Goal: Task Accomplishment & Management: Use online tool/utility

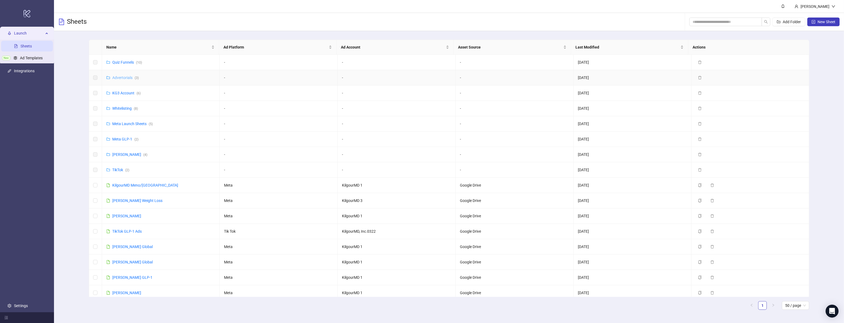
click at [121, 76] on link "Advertorials ( 3 )" at bounding box center [125, 78] width 26 height 4
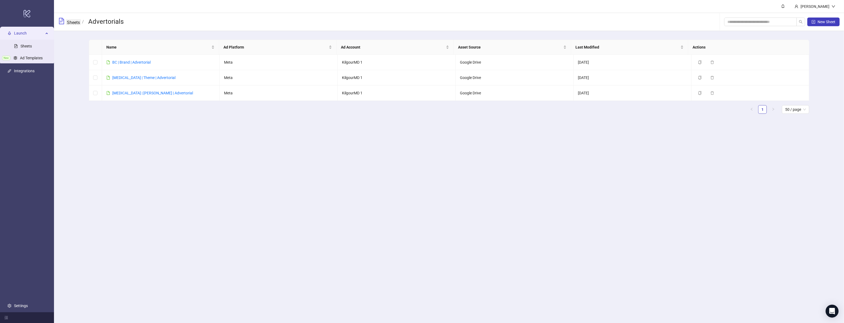
click at [69, 23] on link "Sheets" at bounding box center [73, 22] width 15 height 6
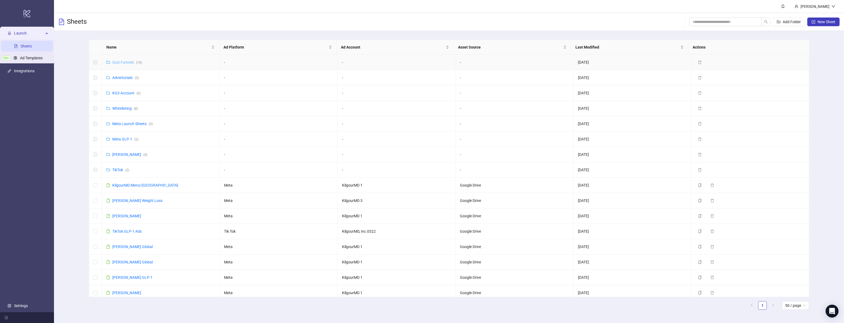
click at [129, 63] on link "Quiz Funnels ( 10 )" at bounding box center [127, 62] width 30 height 4
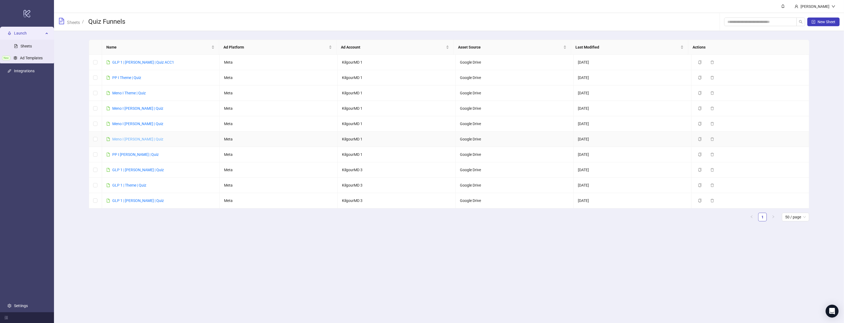
click at [125, 139] on link "Meno I [PERSON_NAME] | Quiz" at bounding box center [137, 139] width 51 height 4
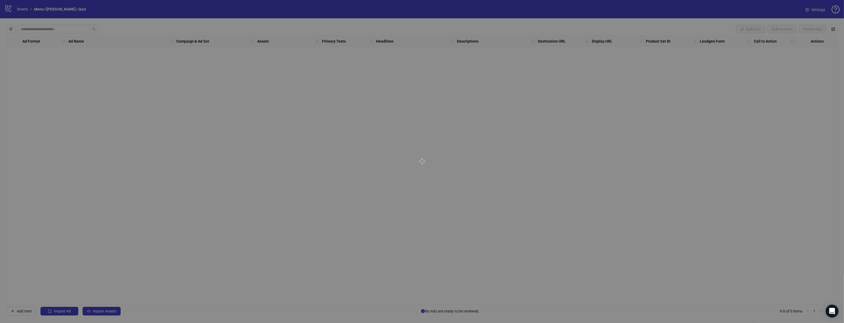
click at [323, 131] on div at bounding box center [422, 161] width 844 height 323
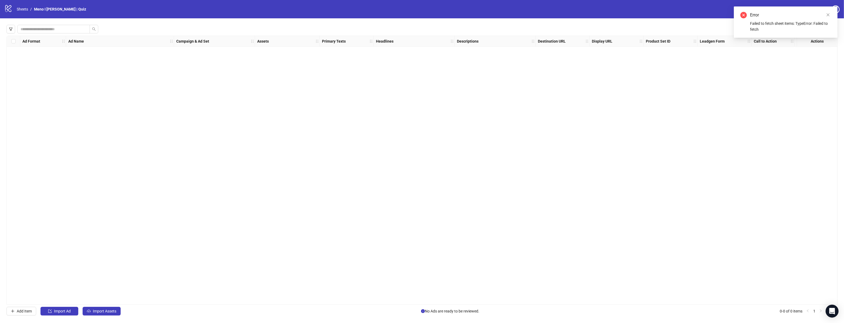
click at [498, 157] on div "Ad Format Ad Name Campaign & Ad Set Assets Primary Texts Headlines Descriptions…" at bounding box center [421, 170] width 831 height 269
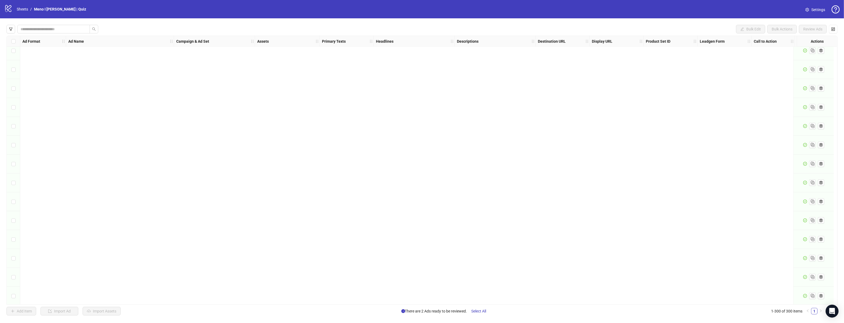
scroll to position [5409, 0]
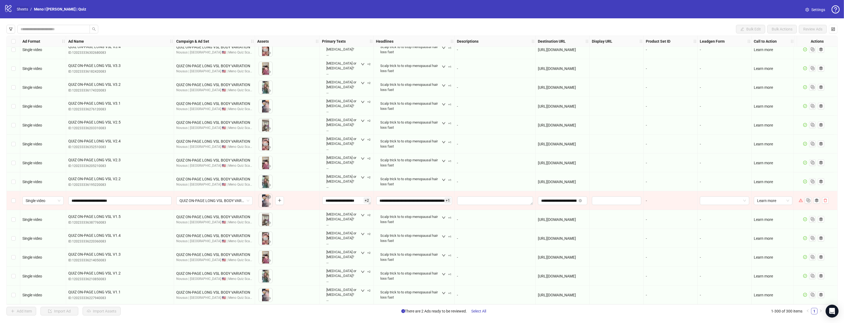
click at [24, 10] on link "Sheets" at bounding box center [22, 9] width 13 height 6
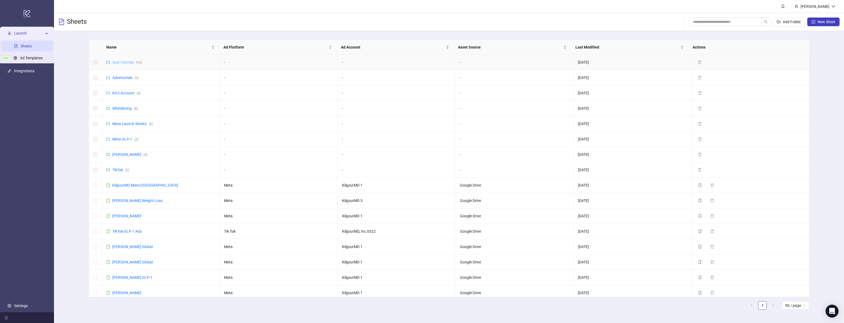
click at [120, 63] on link "Quiz Funnels ( 10 )" at bounding box center [127, 62] width 30 height 4
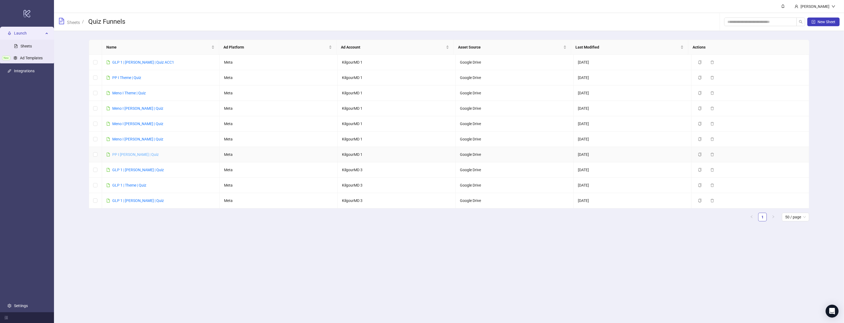
click at [128, 155] on link "PP I [PERSON_NAME] | Quiz" at bounding box center [135, 154] width 46 height 4
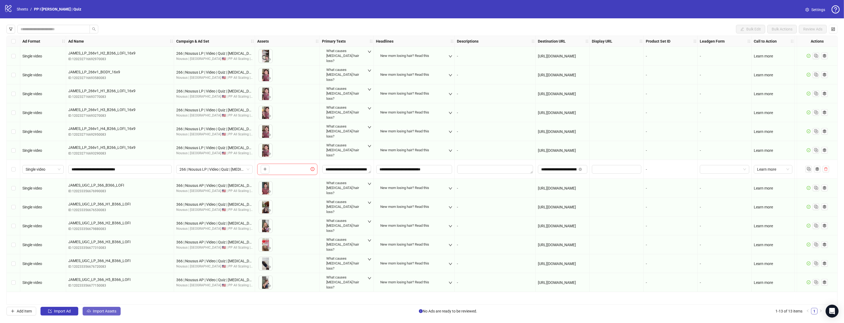
click at [112, 313] on span "Import Assets" at bounding box center [104, 311] width 23 height 4
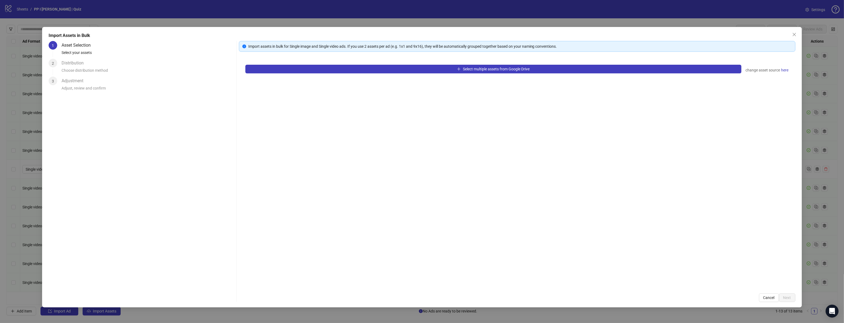
click at [329, 77] on div "Select multiple assets from Google Drive change asset source here" at bounding box center [517, 172] width 556 height 229
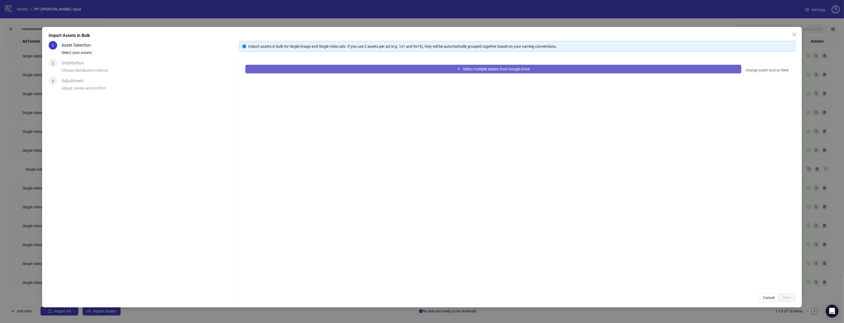
click at [332, 73] on div "Select multiple assets from Google Drive change asset source here" at bounding box center [517, 172] width 556 height 229
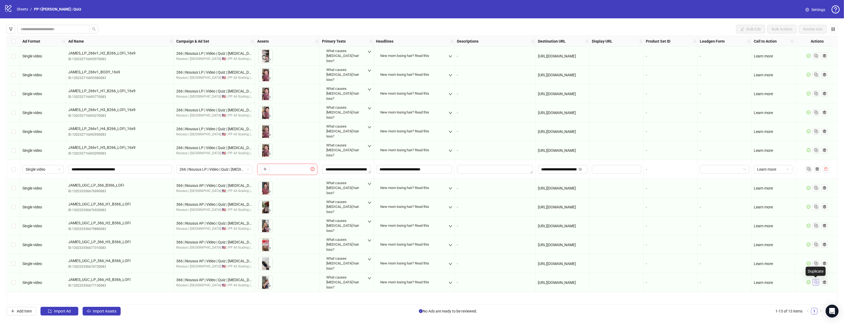
click at [813, 282] on icon "Duplicate" at bounding box center [815, 281] width 5 height 5
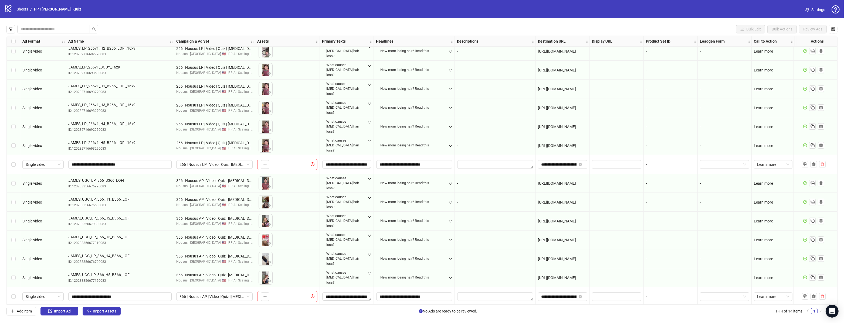
scroll to position [8, 0]
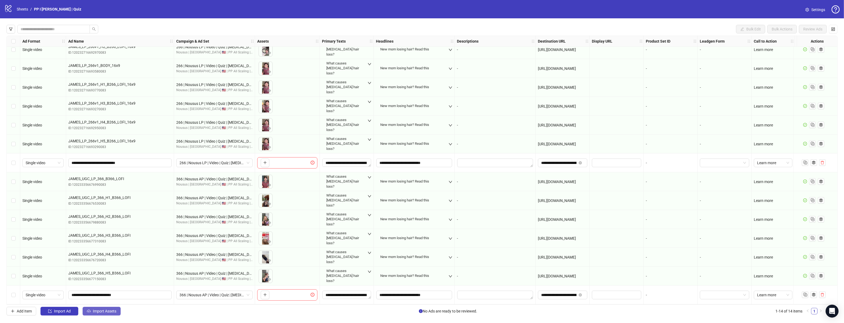
click at [112, 313] on span "Import Assets" at bounding box center [104, 311] width 23 height 4
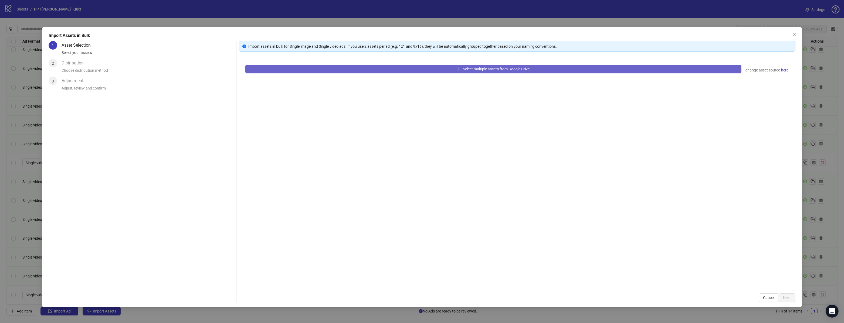
click at [346, 68] on button "Select multiple assets from Google Drive" at bounding box center [493, 69] width 496 height 9
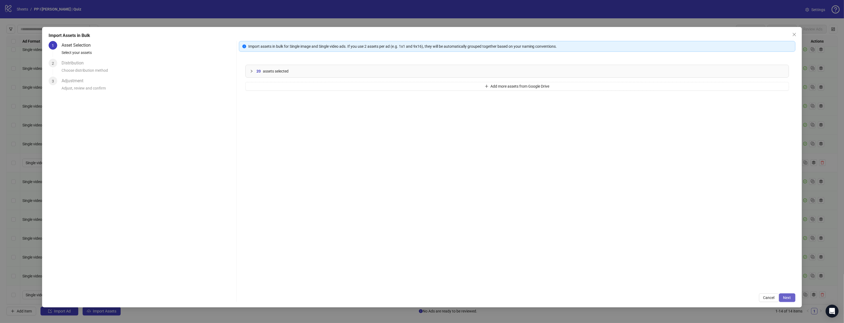
click at [790, 298] on span "Next" at bounding box center [787, 298] width 8 height 4
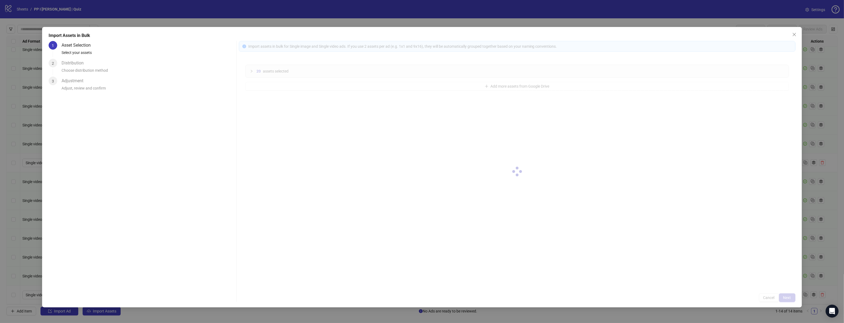
click at [790, 298] on div at bounding box center [517, 171] width 556 height 261
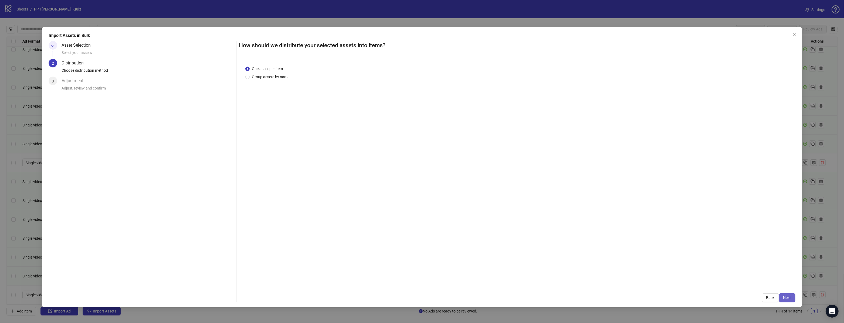
click at [790, 298] on span "Next" at bounding box center [787, 298] width 8 height 4
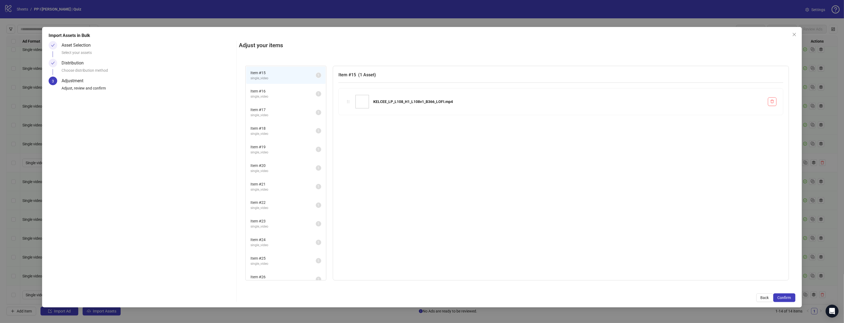
click at [790, 298] on span "Confirm" at bounding box center [783, 298] width 13 height 4
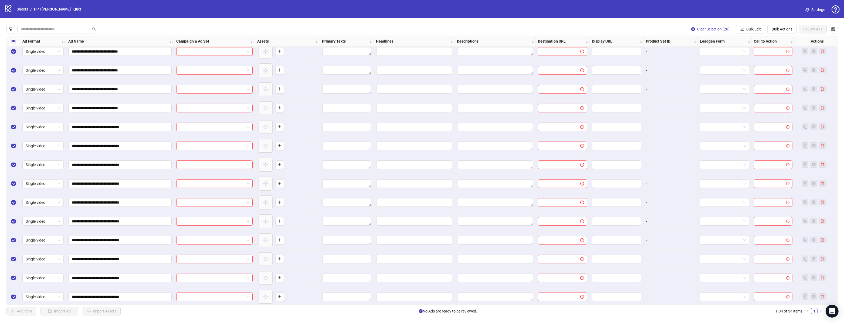
scroll to position [386, 0]
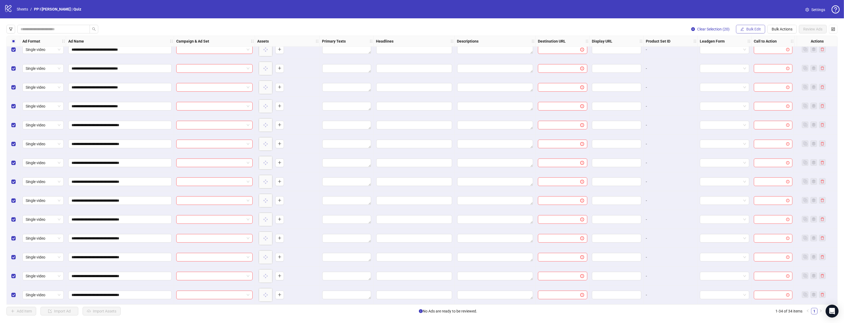
click at [756, 32] on button "Bulk Edit" at bounding box center [750, 29] width 29 height 9
click at [745, 56] on span "Campaign & Ad Set" at bounding box center [756, 57] width 32 height 6
click at [738, 54] on input "search" at bounding box center [733, 53] width 97 height 8
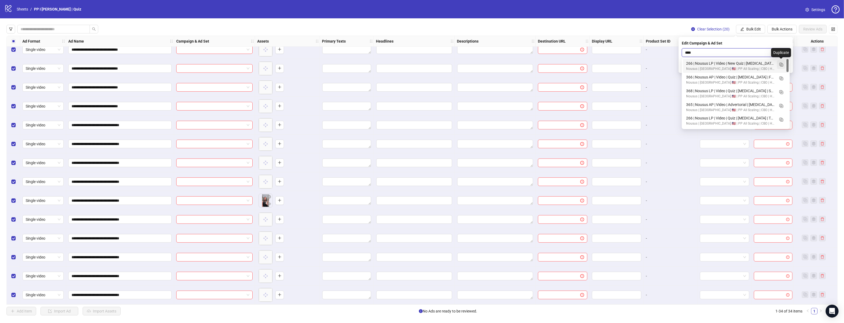
click at [782, 64] on icon "Duplicate" at bounding box center [780, 64] width 5 height 5
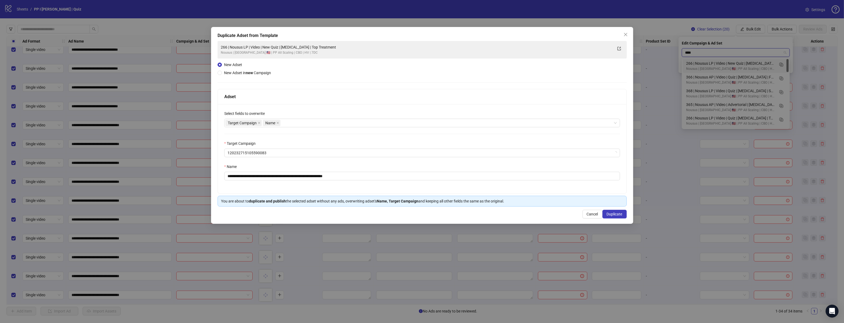
type input "****"
click at [394, 179] on input "**********" at bounding box center [421, 176] width 395 height 9
paste input "text"
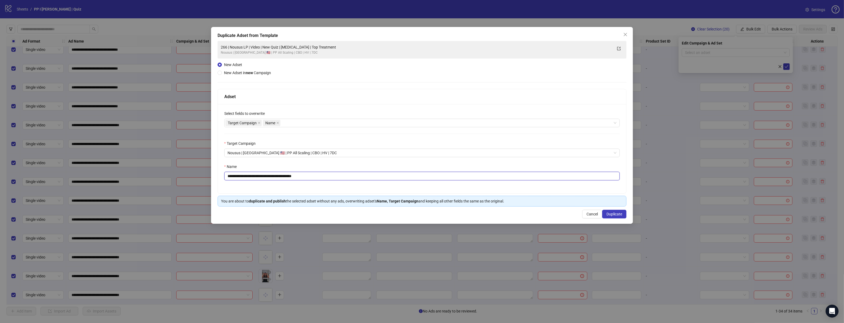
click at [284, 175] on input "**********" at bounding box center [421, 176] width 395 height 9
click at [292, 176] on input "**********" at bounding box center [421, 176] width 395 height 9
type input "**********"
click at [621, 214] on span "Duplicate" at bounding box center [614, 214] width 16 height 4
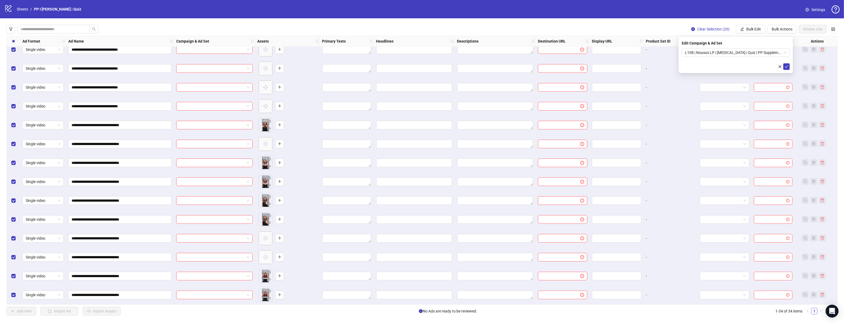
click at [787, 70] on div "Edit Campaign & Ad Set L108 | Nousus LP | [MEDICAL_DATA] | Quiz | PP Supplements" at bounding box center [735, 55] width 114 height 36
click at [788, 68] on icon "check" at bounding box center [786, 67] width 4 height 4
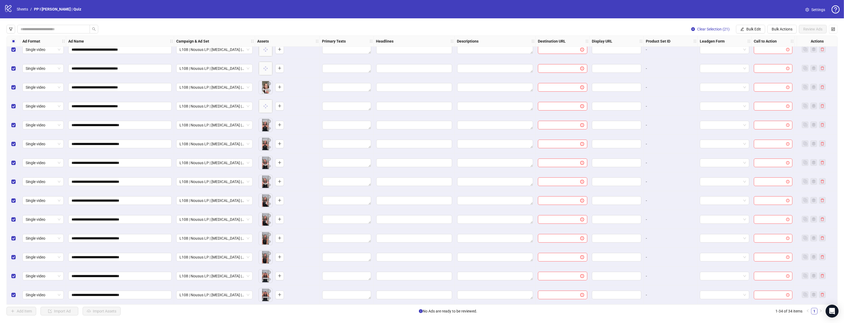
drag, startPoint x: 757, startPoint y: 31, endPoint x: 756, endPoint y: 34, distance: 3.6
click at [757, 31] on span "Bulk Edit" at bounding box center [753, 29] width 15 height 4
click at [750, 64] on span "Primary Texts" at bounding box center [756, 66] width 32 height 6
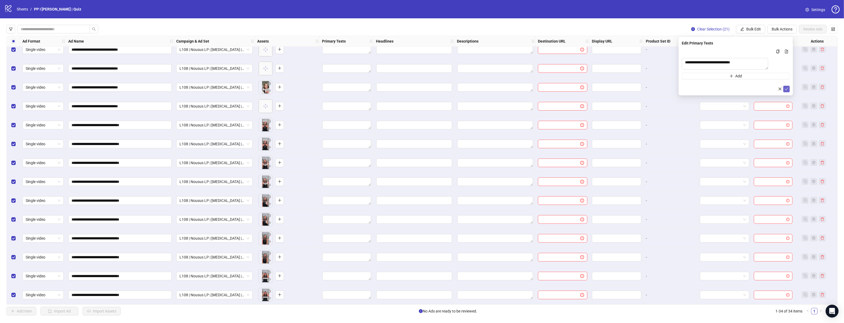
click at [788, 91] on icon "check" at bounding box center [786, 89] width 4 height 4
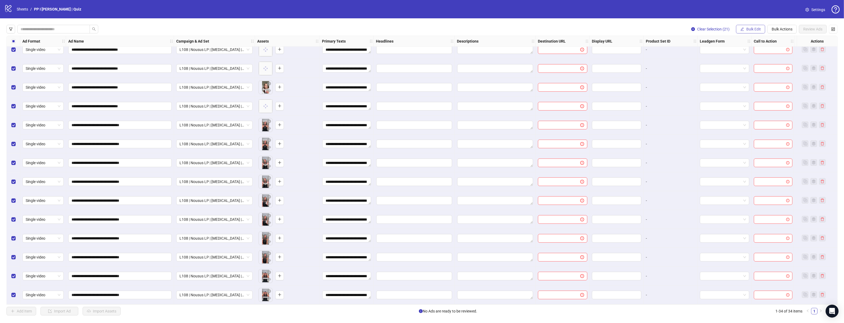
click at [749, 30] on span "Bulk Edit" at bounding box center [753, 29] width 15 height 4
click at [758, 76] on span "Headlines" at bounding box center [756, 75] width 32 height 6
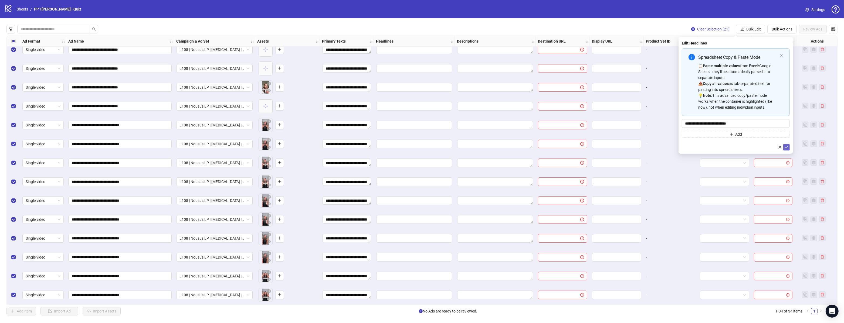
click at [789, 148] on div "**********" at bounding box center [735, 95] width 114 height 117
click at [788, 149] on button "submit" at bounding box center [786, 147] width 6 height 6
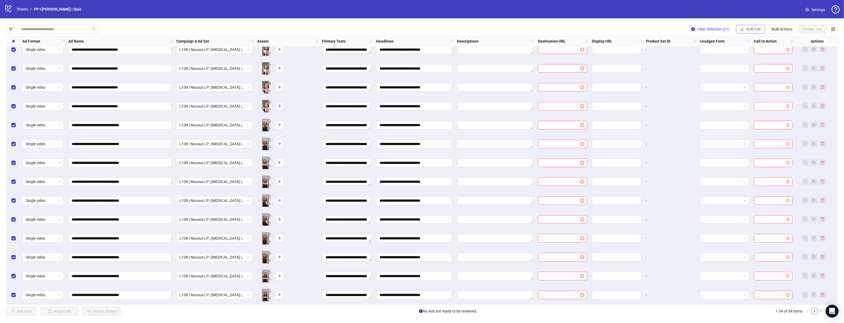
click at [743, 27] on button "Bulk Edit" at bounding box center [750, 29] width 29 height 9
drag, startPoint x: 749, startPoint y: 91, endPoint x: 754, endPoint y: 92, distance: 5.5
click at [749, 91] on span "Destination URL" at bounding box center [756, 92] width 32 height 6
click at [786, 66] on icon "check" at bounding box center [786, 67] width 4 height 4
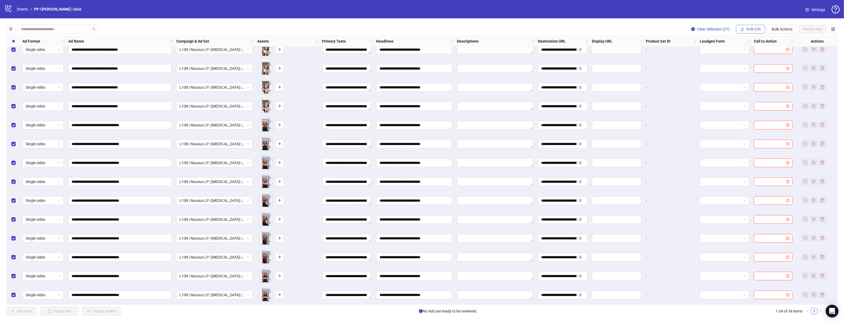
click at [750, 26] on button "Bulk Edit" at bounding box center [750, 29] width 29 height 9
click at [752, 119] on span "Call to Action" at bounding box center [756, 118] width 32 height 6
click at [786, 69] on span "submit" at bounding box center [786, 66] width 4 height 4
click at [478, 313] on span "Select All" at bounding box center [482, 311] width 15 height 4
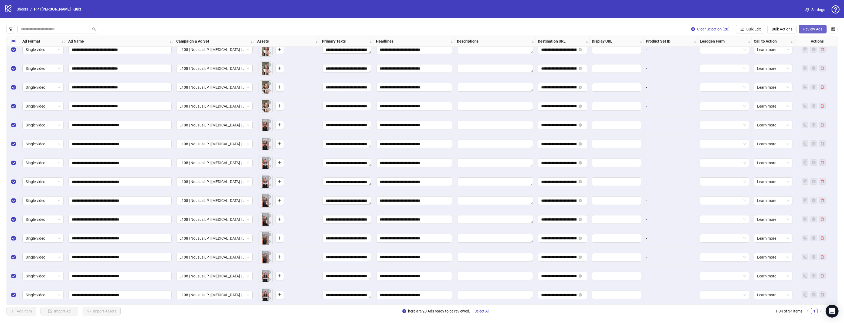
click at [806, 29] on span "Review Ads" at bounding box center [812, 29] width 19 height 4
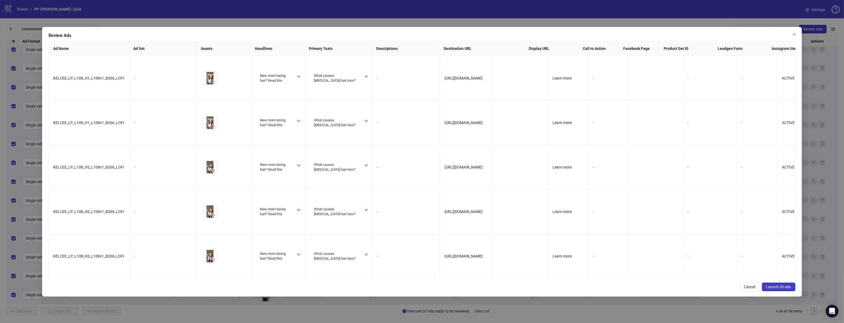
click at [778, 287] on span "Launch 20 ads" at bounding box center [778, 287] width 25 height 4
